Goal: Book appointment/travel/reservation

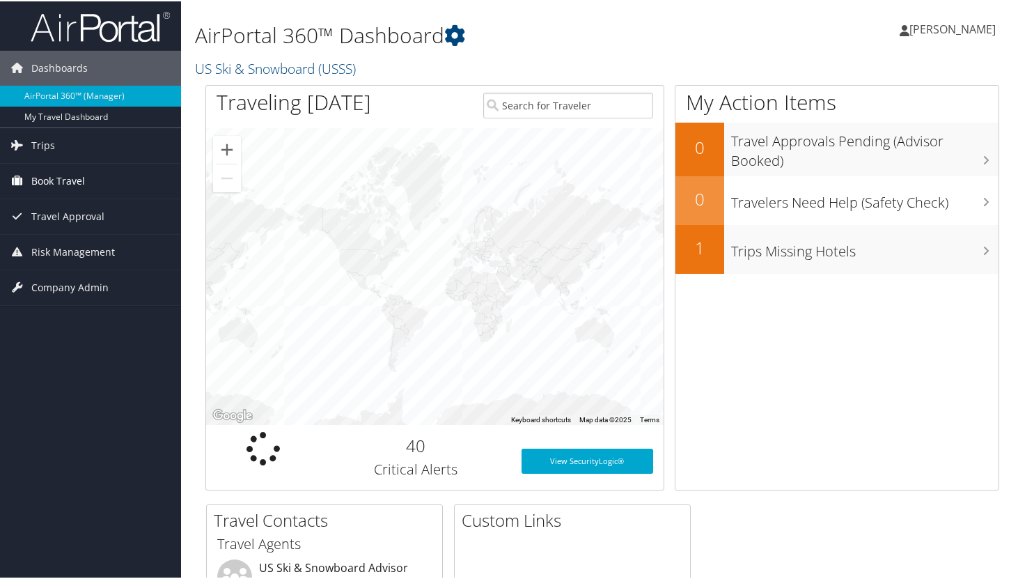
click at [72, 178] on span "Book Travel" at bounding box center [58, 179] width 54 height 35
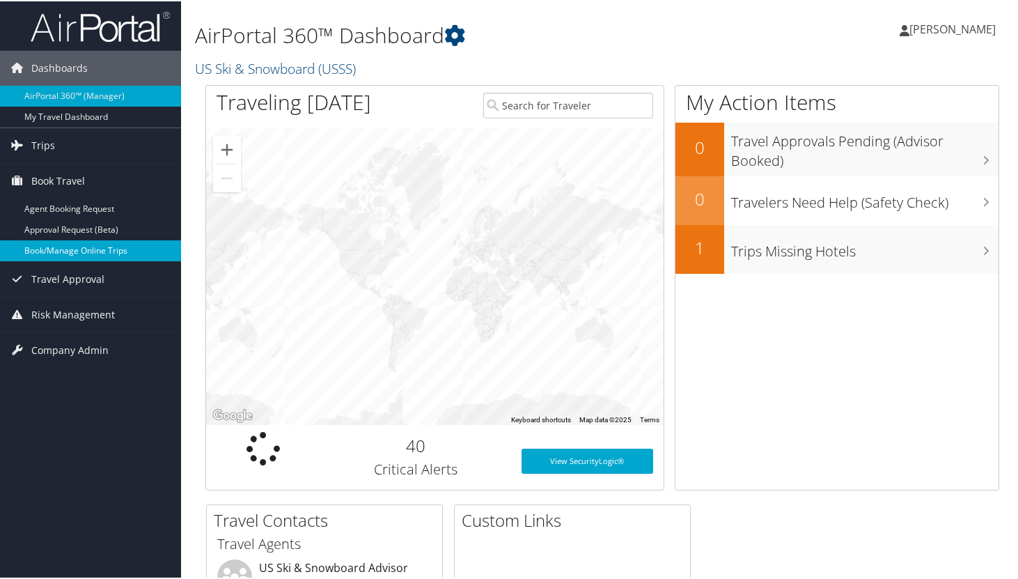
click at [77, 242] on link "Book/Manage Online Trips" at bounding box center [90, 249] width 181 height 21
click at [61, 251] on link "Book/Manage Online Trips" at bounding box center [90, 249] width 181 height 21
click at [81, 249] on link "Book/Manage Online Trips" at bounding box center [90, 249] width 181 height 21
click at [70, 255] on link "Book/Manage Online Trips" at bounding box center [90, 249] width 181 height 21
